Goal: Task Accomplishment & Management: Use online tool/utility

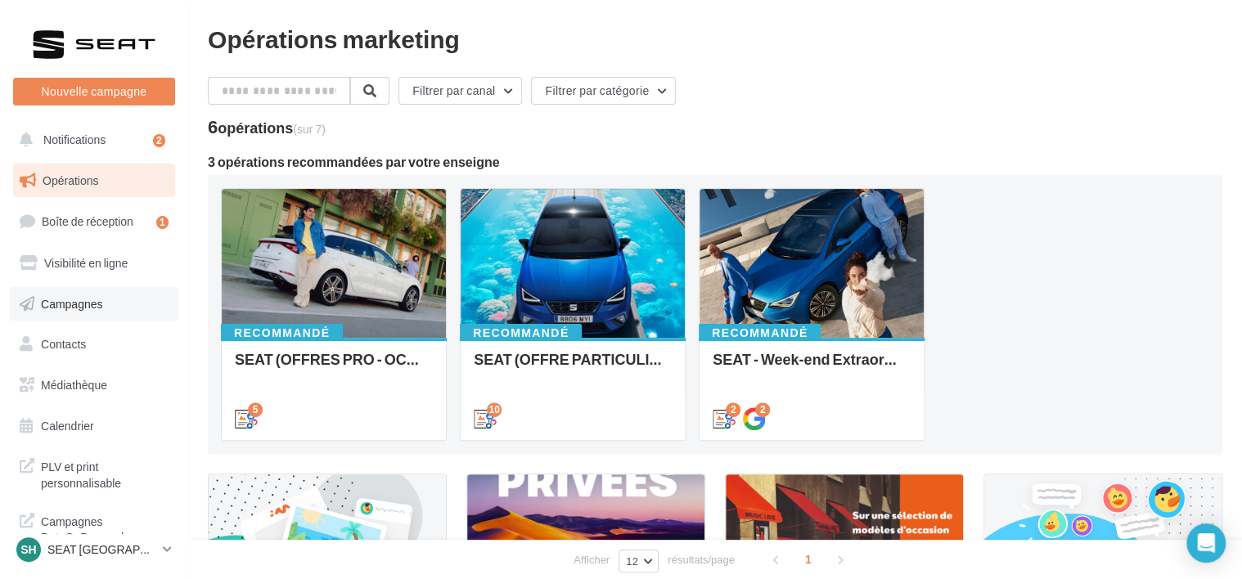
click at [88, 303] on span "Campagnes" at bounding box center [72, 303] width 62 height 14
click at [112, 545] on p "SEAT [GEOGRAPHIC_DATA]" at bounding box center [101, 550] width 109 height 16
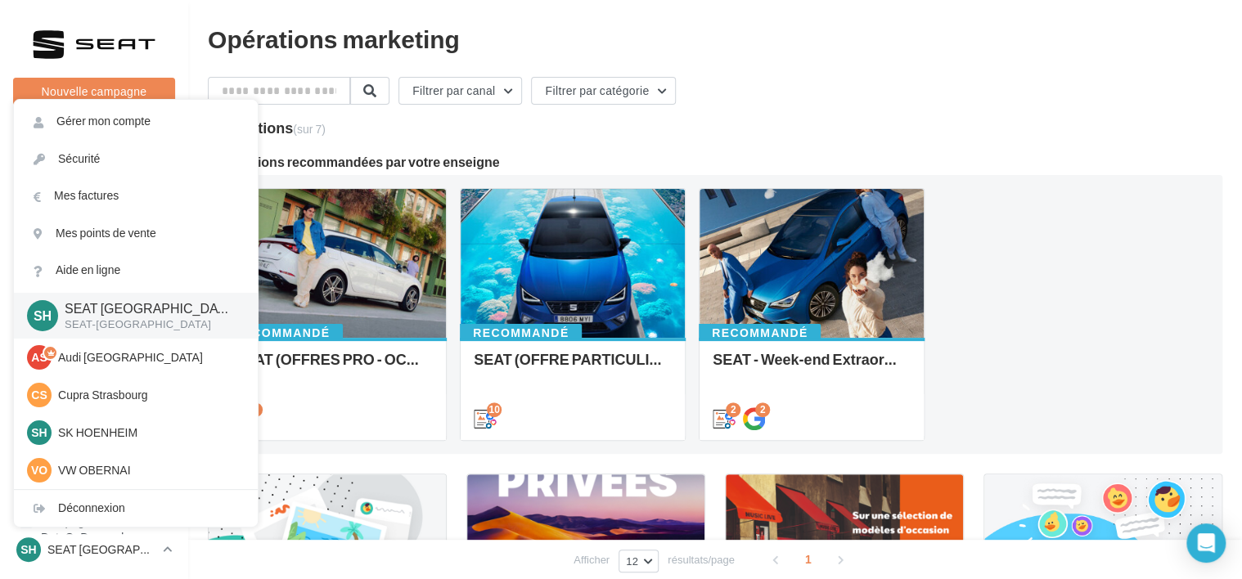
click at [1044, 354] on div "Recommandé SEAT (OFFRES PRO - OCT) - SOCIAL MEDIA 5 Recommandé SEAT (OFFRE PART…" at bounding box center [715, 314] width 989 height 253
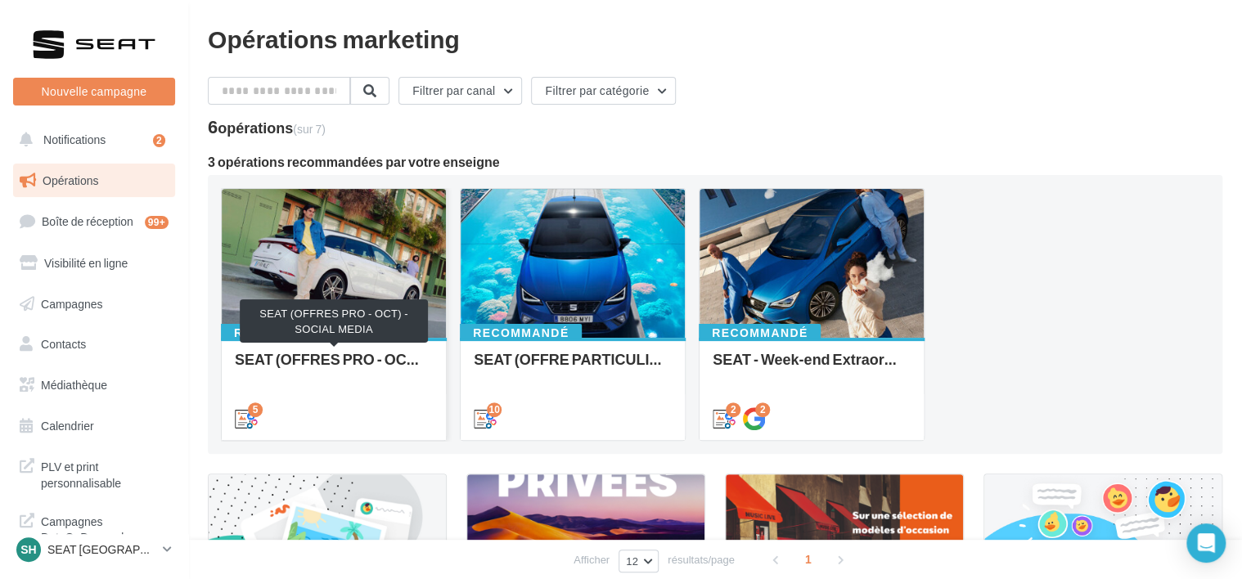
click at [253, 376] on div "SEAT (OFFRES PRO - OCT) - SOCIAL MEDIA" at bounding box center [334, 367] width 198 height 33
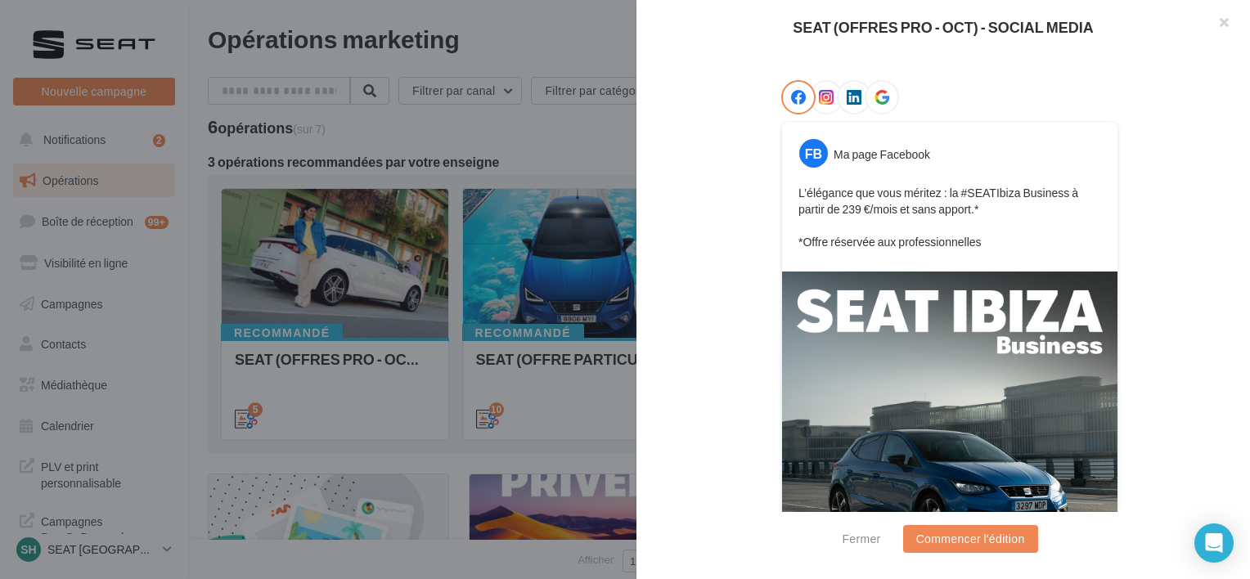
scroll to position [429, 0]
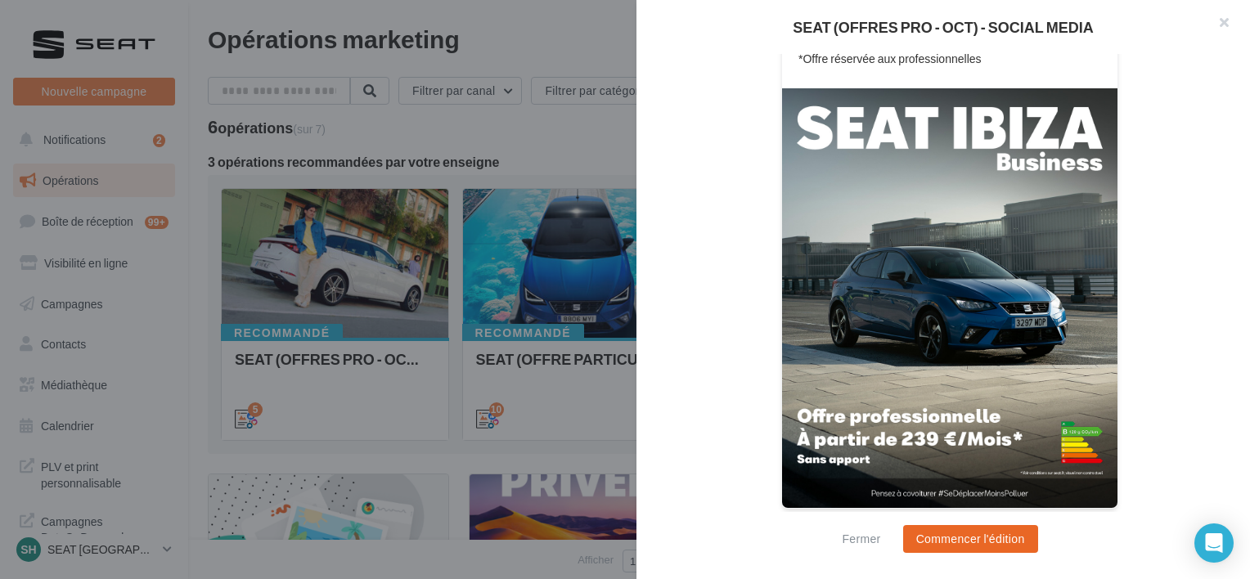
click at [957, 550] on button "Commencer l'édition" at bounding box center [970, 539] width 135 height 28
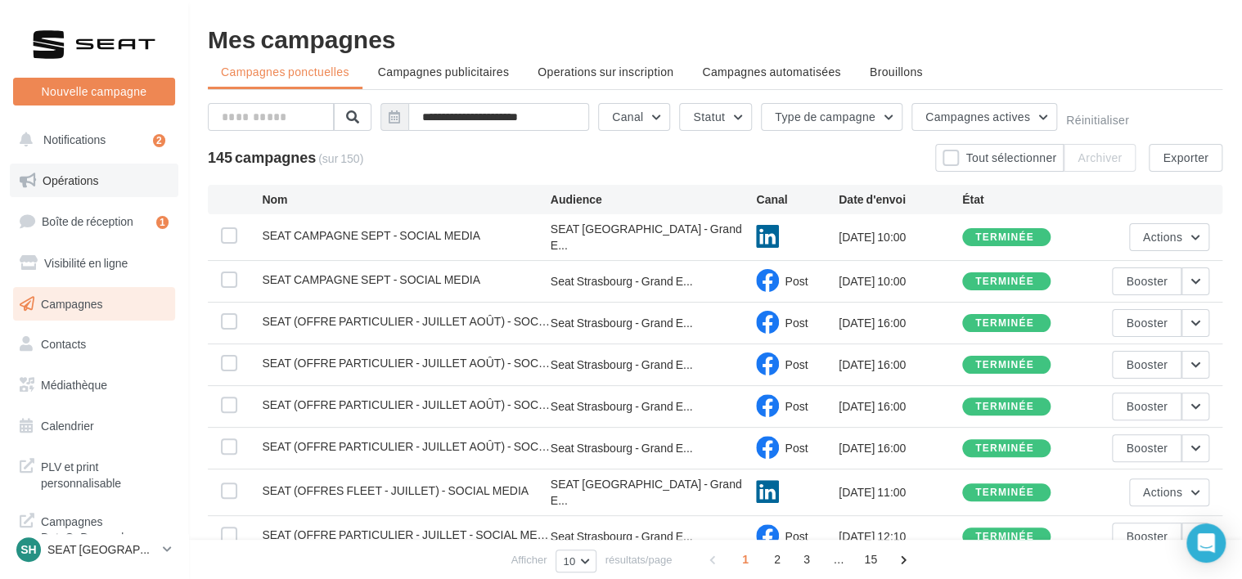
click at [92, 180] on span "Opérations" at bounding box center [71, 180] width 56 height 14
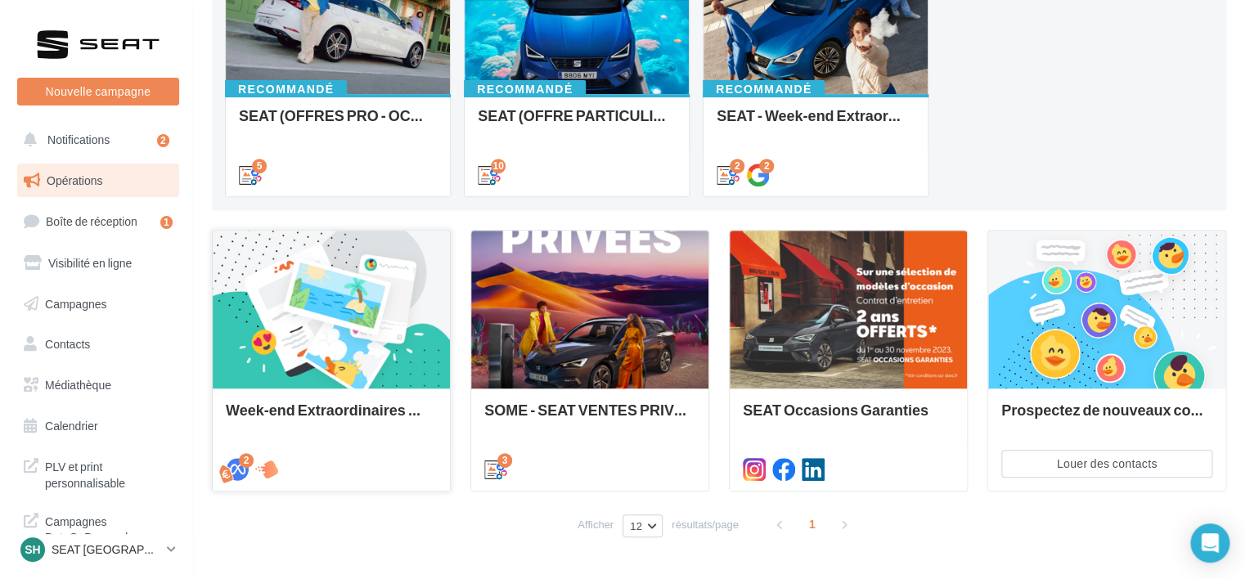
scroll to position [82, 0]
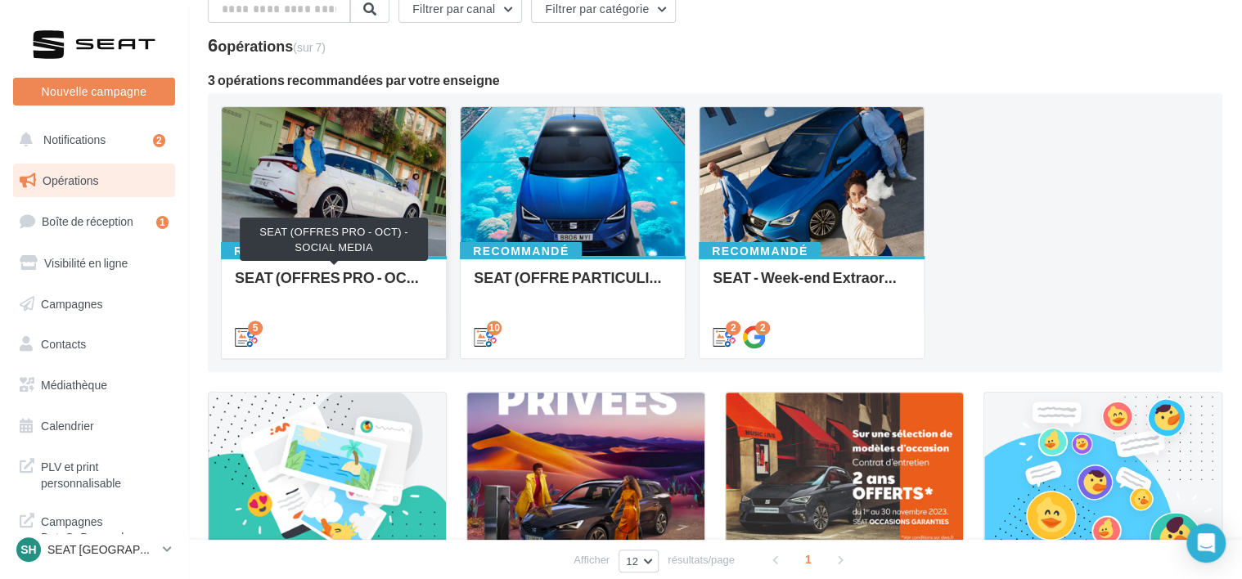
click at [291, 274] on div "SEAT (OFFRES PRO - OCT) - SOCIAL MEDIA" at bounding box center [334, 285] width 198 height 33
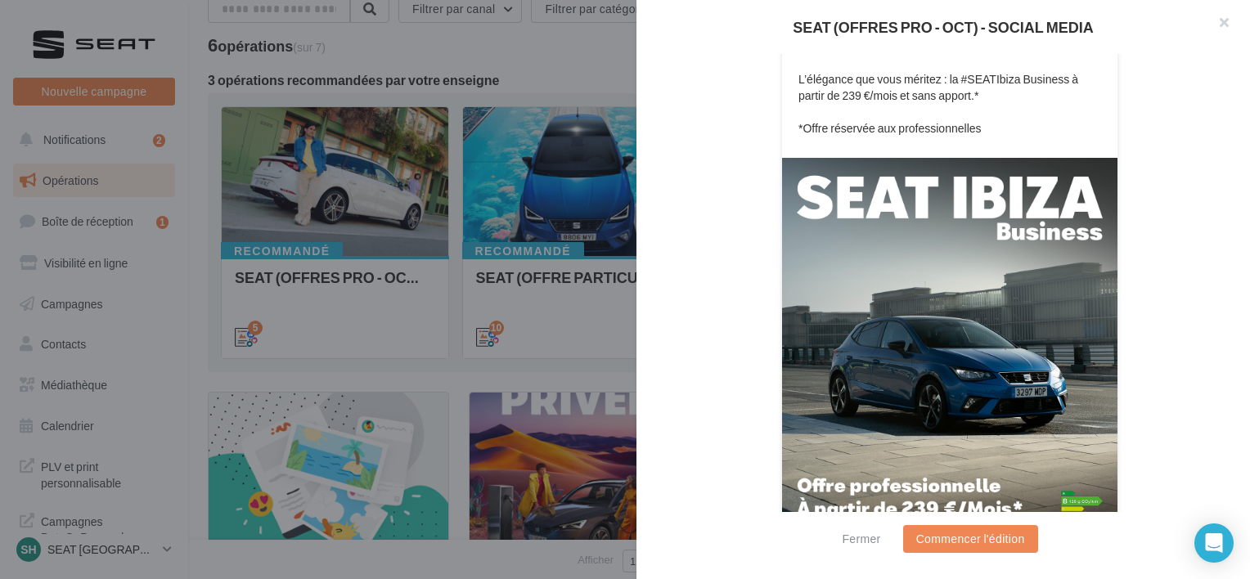
scroll to position [429, 0]
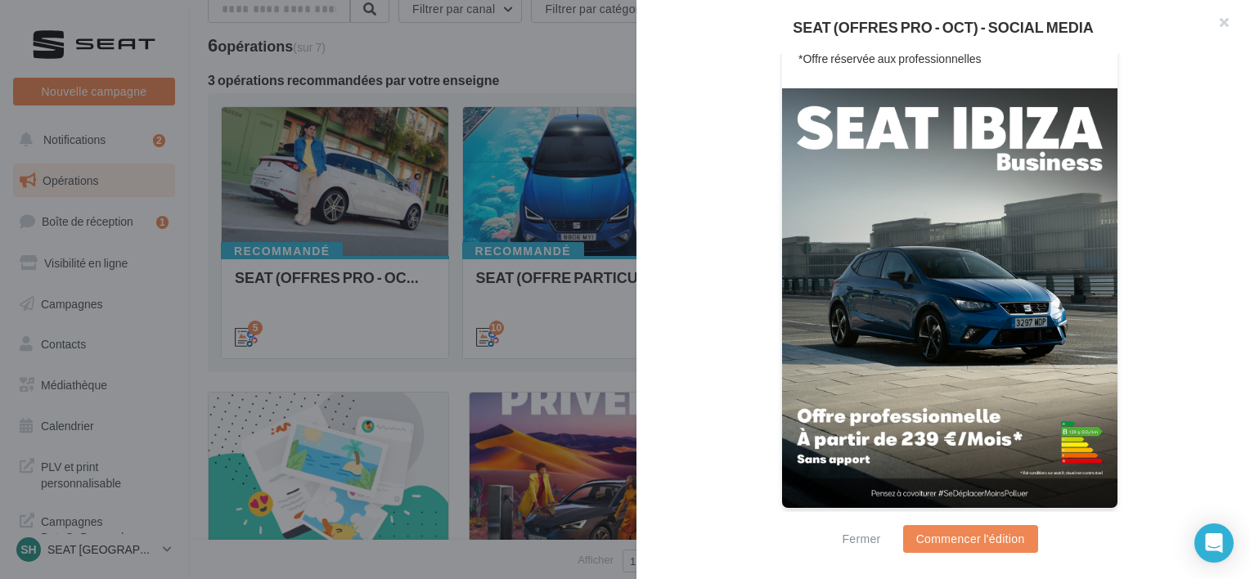
click at [439, 203] on div at bounding box center [625, 289] width 1250 height 579
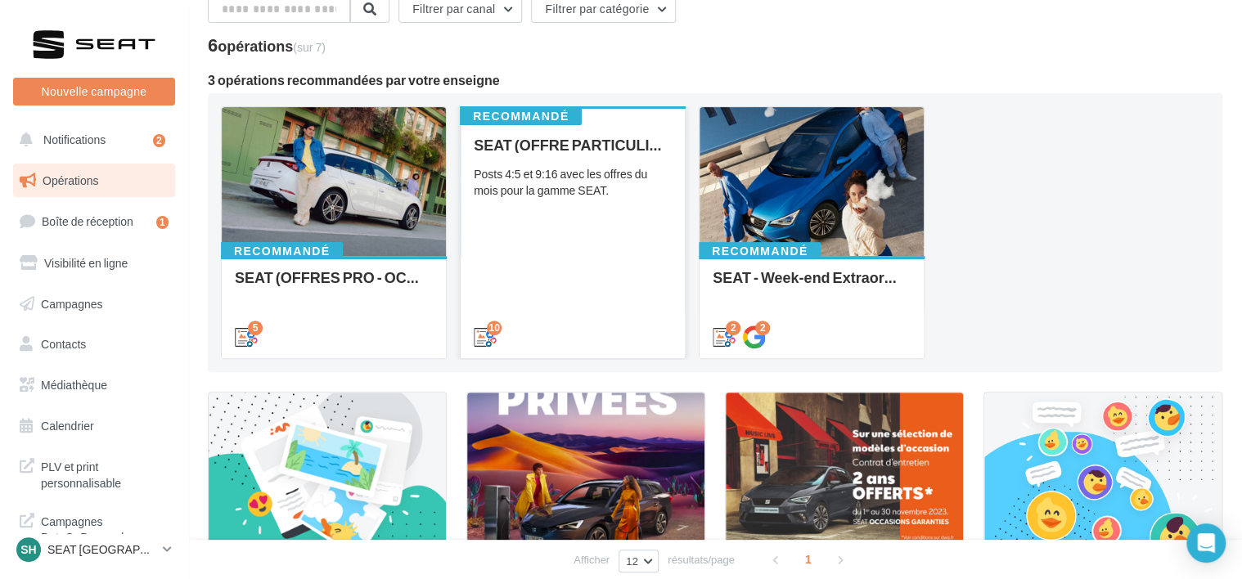
click at [566, 298] on div "SEAT (OFFRE PARTICULIER - OCT) - SOCIAL MEDIA Posts 4:5 et 9:16 avec les offres…" at bounding box center [573, 240] width 198 height 207
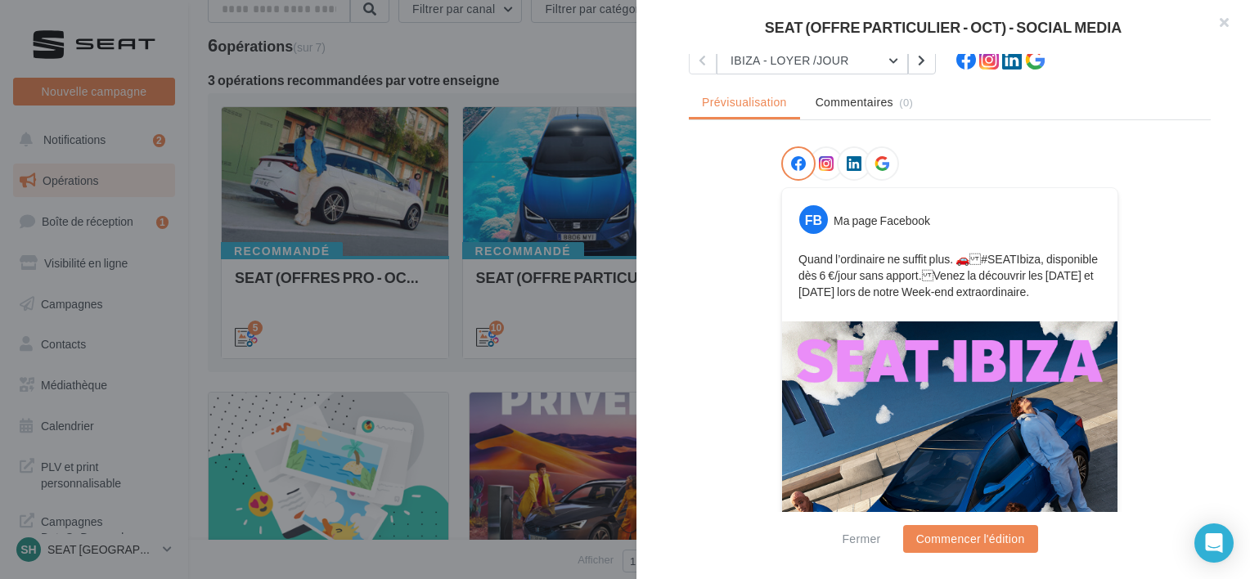
scroll to position [0, 0]
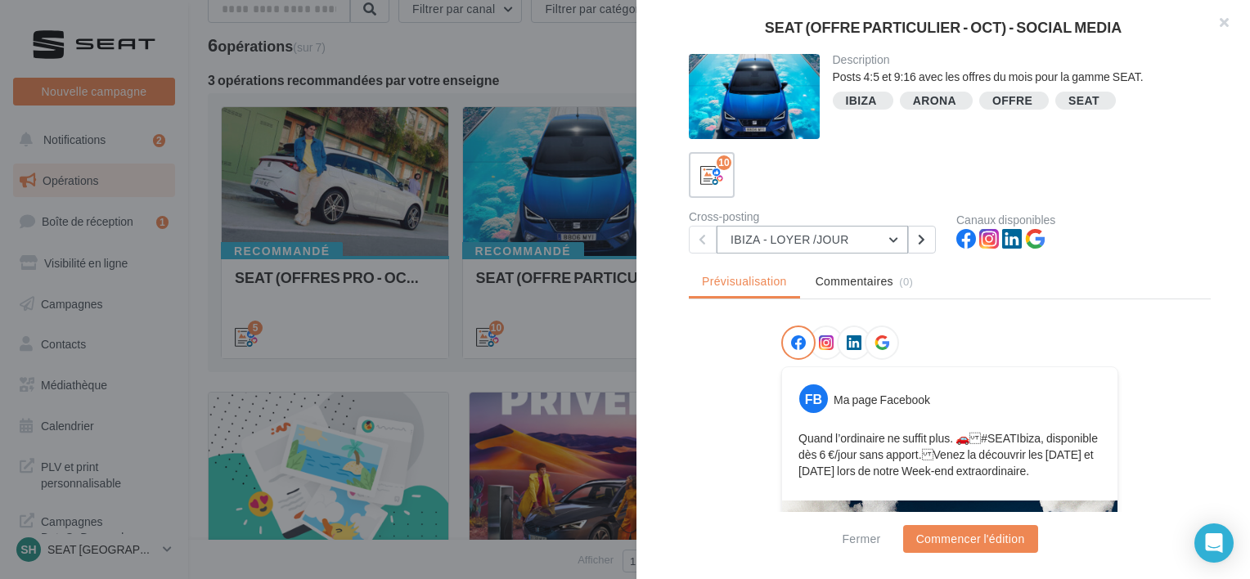
click at [797, 231] on button "IBIZA - LOYER /JOUR" at bounding box center [812, 240] width 191 height 28
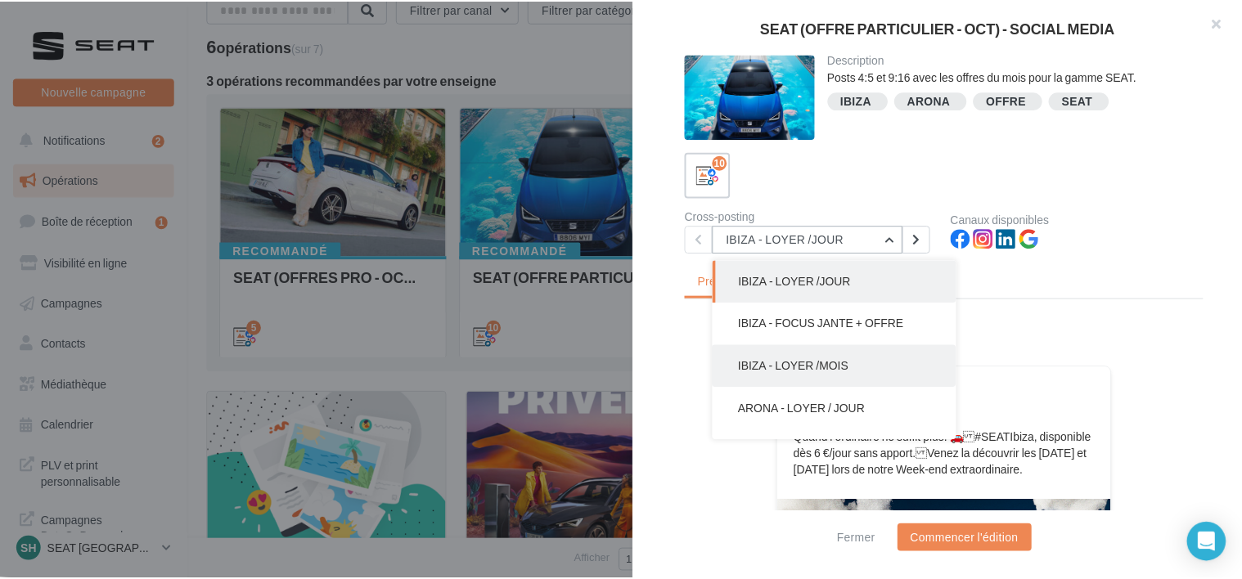
scroll to position [246, 0]
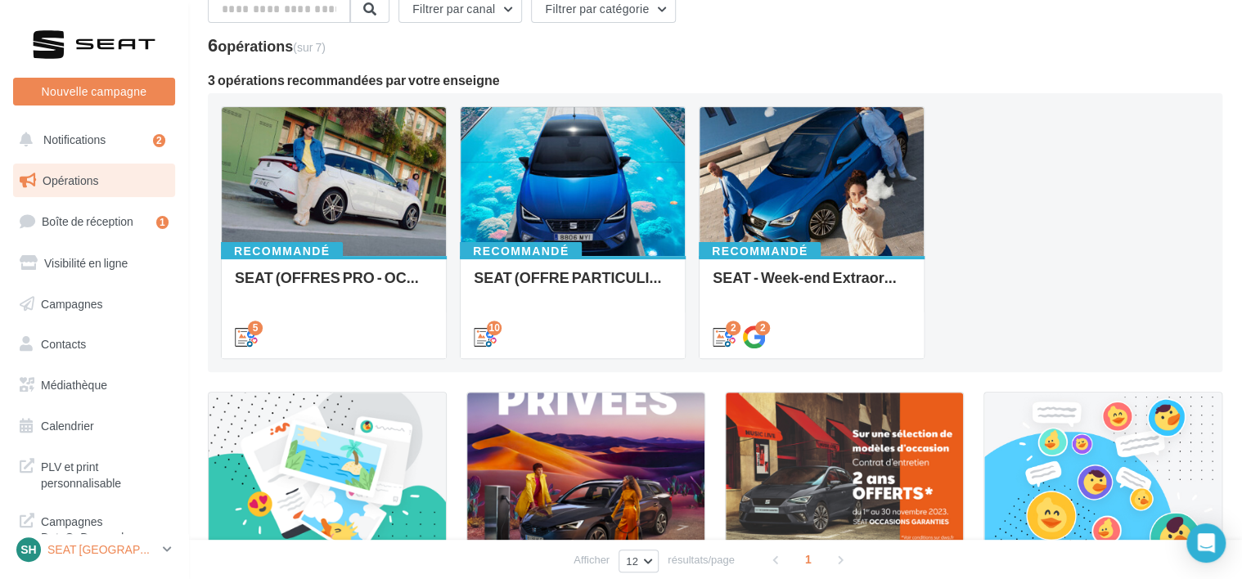
click at [101, 549] on p "SEAT [GEOGRAPHIC_DATA]" at bounding box center [101, 550] width 109 height 16
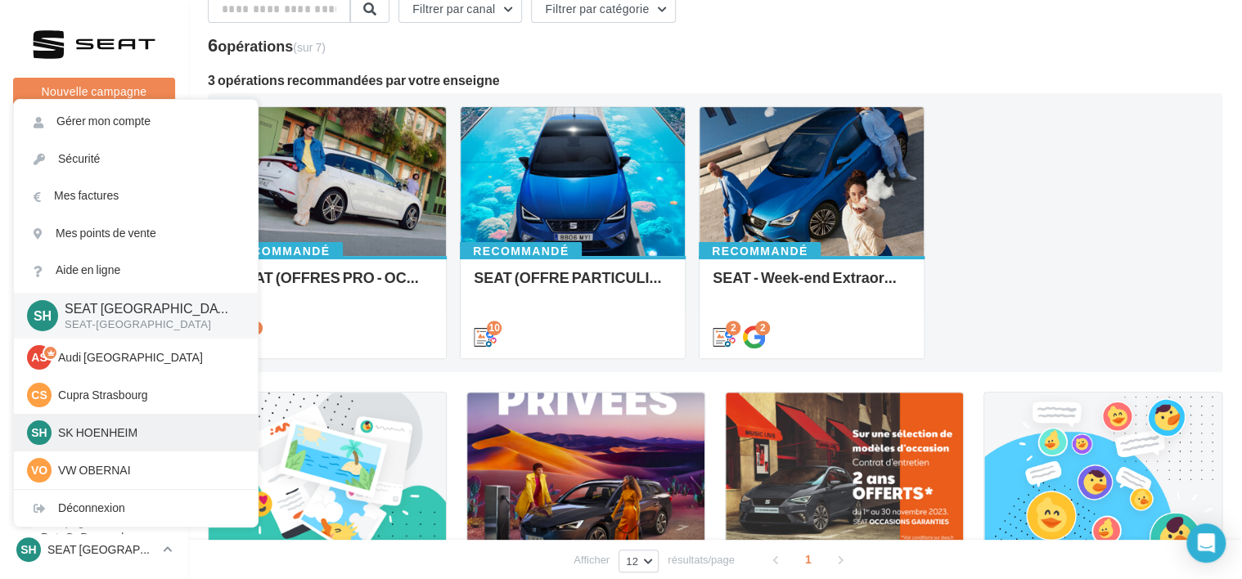
click at [126, 439] on p "SK HOENHEIM" at bounding box center [148, 433] width 180 height 16
